Goal: Information Seeking & Learning: Learn about a topic

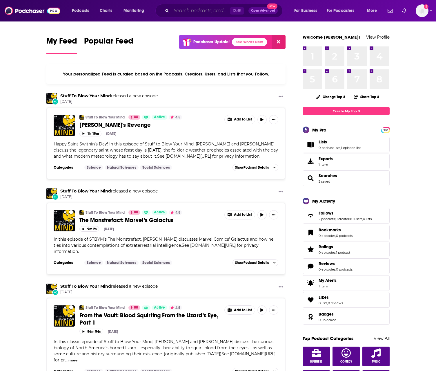
click at [192, 10] on input "Search podcasts, credits, & more..." at bounding box center [200, 10] width 59 height 9
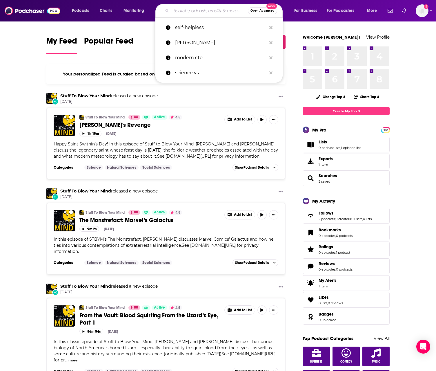
click at [195, 8] on input "Search podcasts, credits, & more..." at bounding box center [209, 10] width 77 height 9
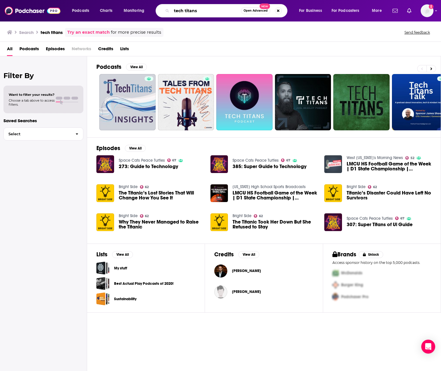
drag, startPoint x: 208, startPoint y: 12, endPoint x: 145, endPoint y: 16, distance: 63.4
click at [145, 16] on div "Podcasts Charts Monitoring tech titans Open Advanced New For Business For Podca…" at bounding box center [227, 10] width 319 height 13
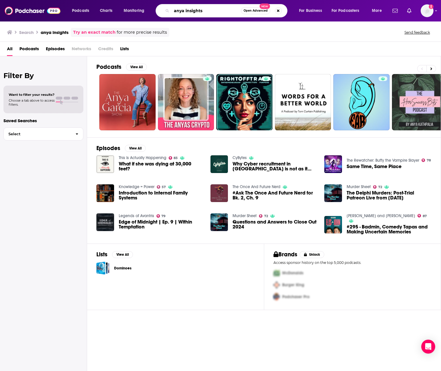
drag, startPoint x: 189, startPoint y: 12, endPoint x: 148, endPoint y: 13, distance: 40.9
click at [148, 13] on div "Podcasts Charts Monitoring anya insights Open Advanced New For Business For Pod…" at bounding box center [227, 10] width 319 height 13
paste input "[PERSON_NAME] I"
type input "[PERSON_NAME] Insights"
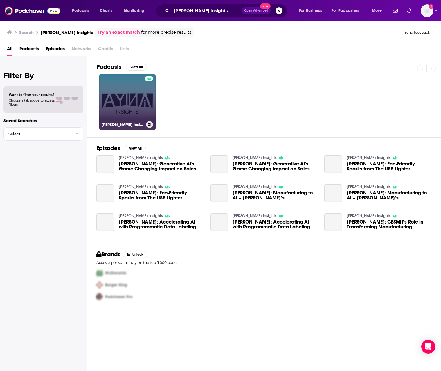
click at [115, 92] on link "[PERSON_NAME] Insights" at bounding box center [127, 102] width 56 height 56
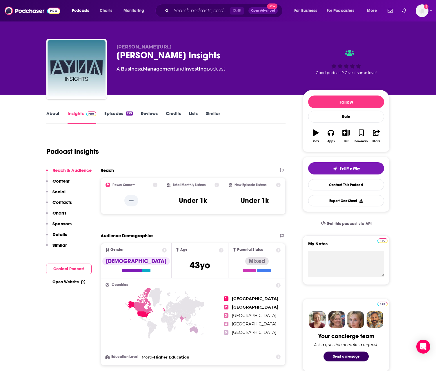
click at [54, 115] on link "About" at bounding box center [52, 117] width 13 height 13
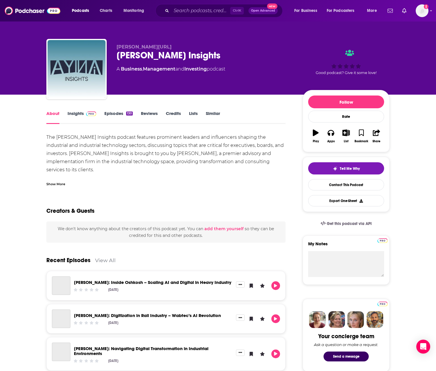
click at [59, 183] on div "Show More" at bounding box center [55, 184] width 19 height 6
